Goal: Task Accomplishment & Management: Complete application form

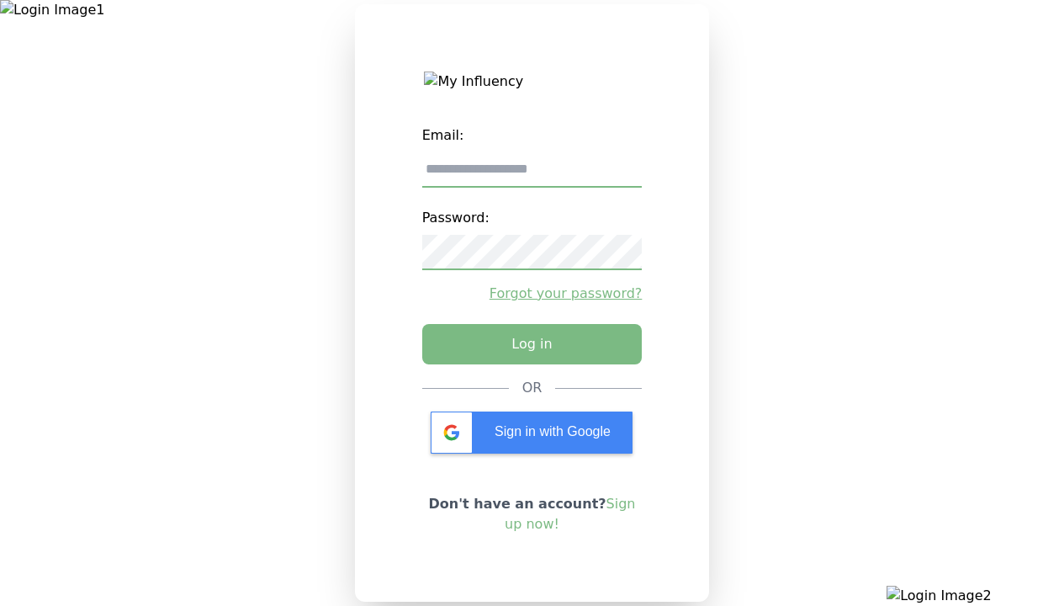
click at [531, 176] on input "email" at bounding box center [532, 169] width 220 height 35
type input "**********"
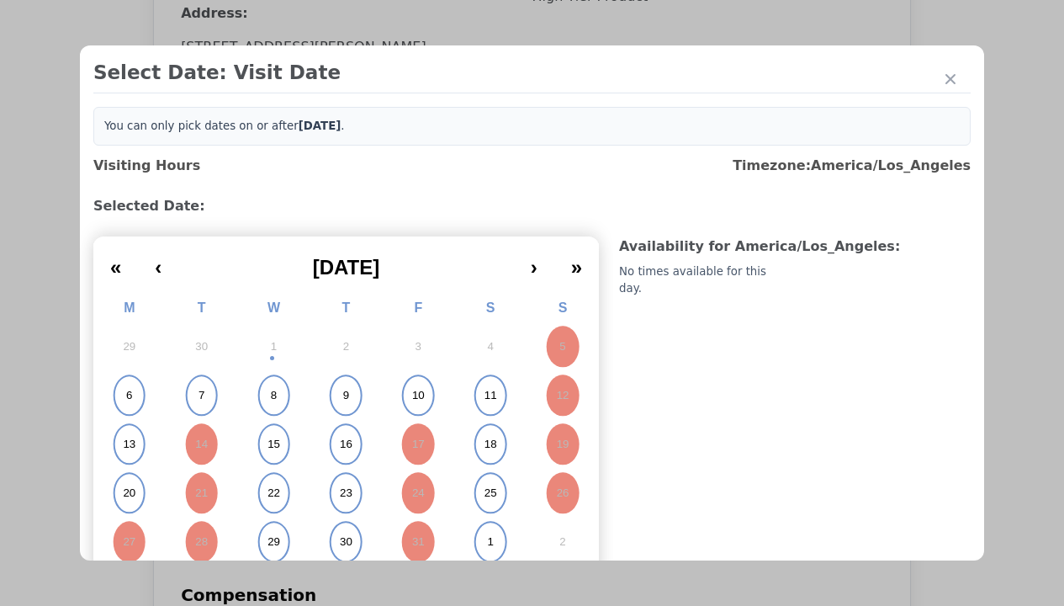
click at [272, 444] on abbr "15" at bounding box center [273, 443] width 13 height 15
click at [420, 281] on div "Please Select Submission Date" at bounding box center [421, 272] width 172 height 17
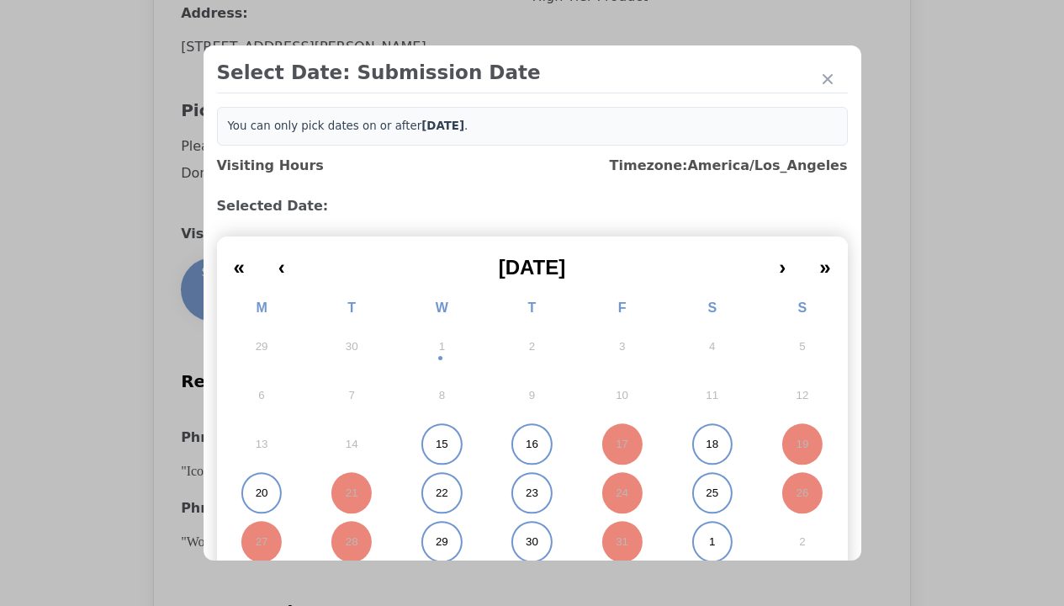
click at [436, 444] on abbr "15" at bounding box center [442, 443] width 13 height 15
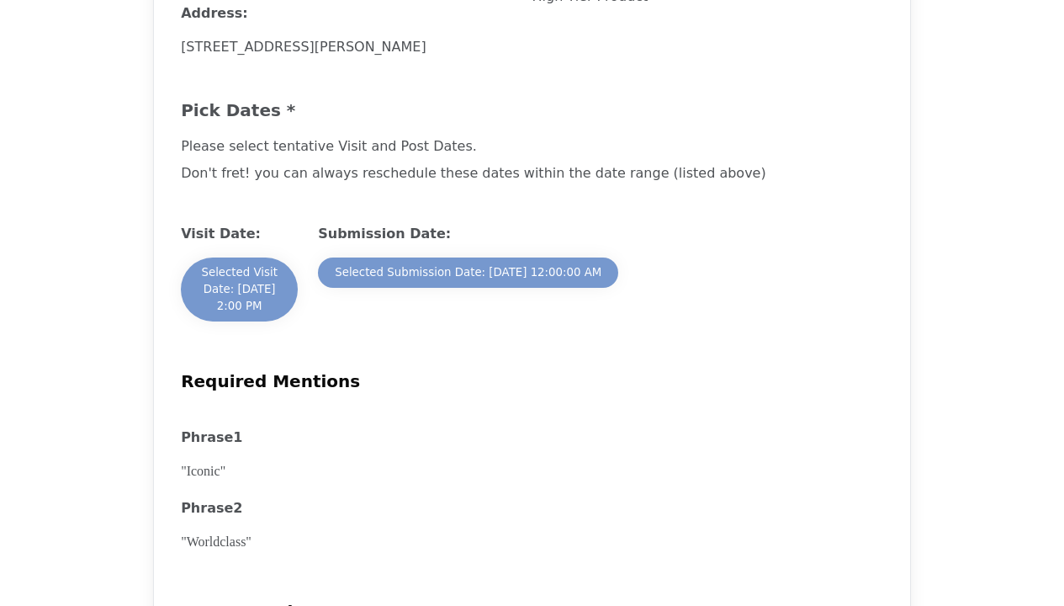
scroll to position [2354, 0]
